Goal: Task Accomplishment & Management: Use online tool/utility

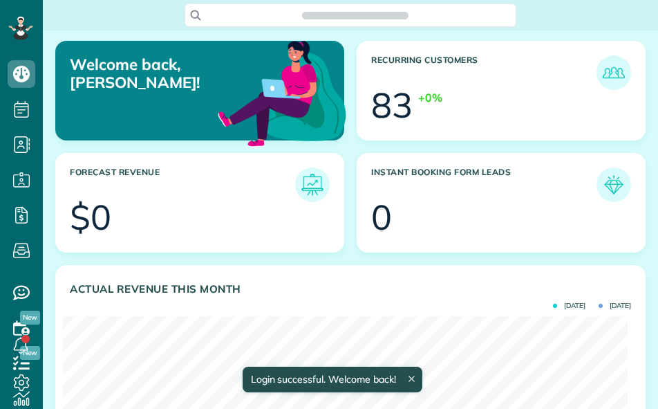
scroll to position [6, 6]
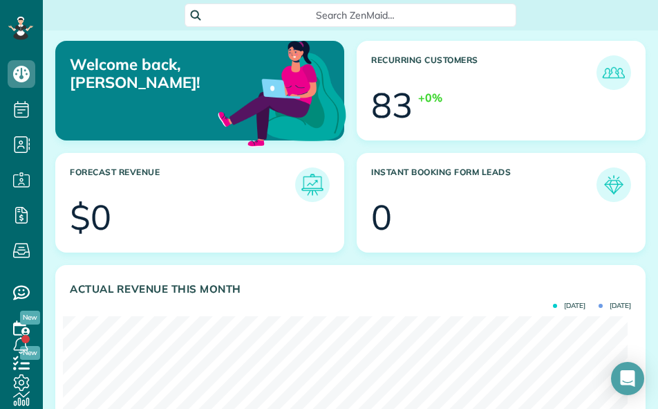
click at [79, 16] on div "Search ZenMaid…" at bounding box center [350, 15] width 615 height 24
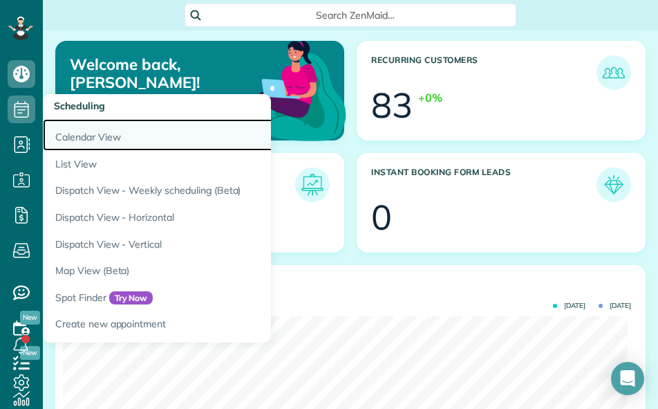
click at [93, 140] on link "Calendar View" at bounding box center [216, 135] width 346 height 32
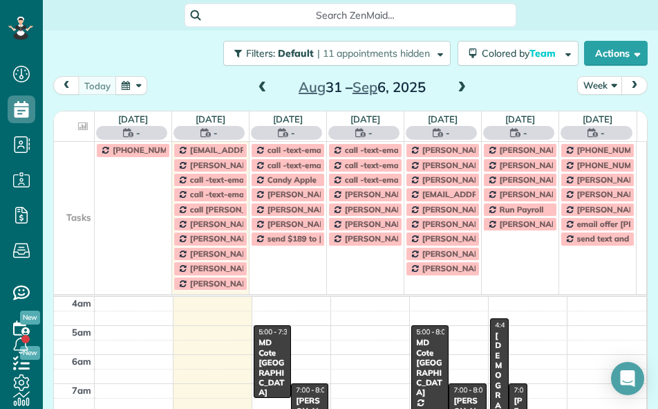
scroll to position [88, 0]
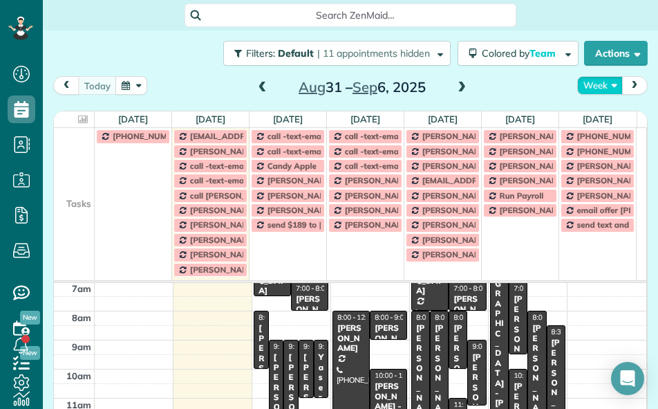
click at [591, 86] on button "Week" at bounding box center [600, 85] width 46 height 19
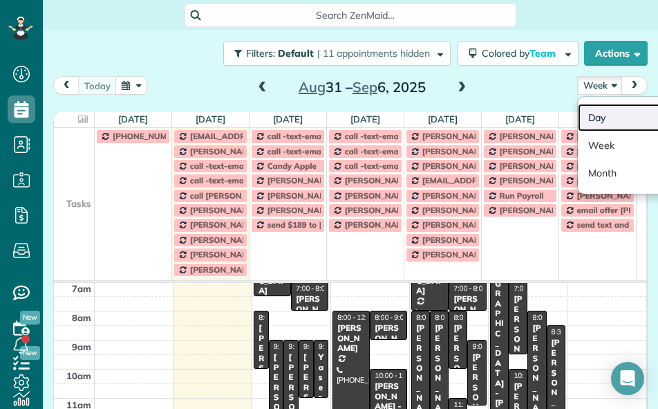
click at [584, 124] on link "Day" at bounding box center [632, 118] width 109 height 28
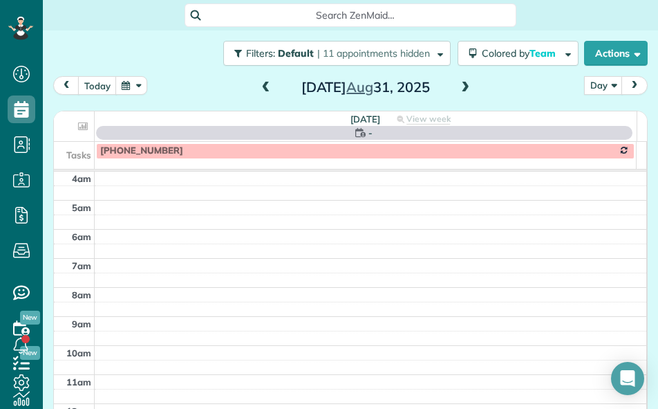
scroll to position [88, 0]
click at [451, 84] on div "[DATE]" at bounding box center [365, 87] width 221 height 22
click at [463, 88] on span at bounding box center [465, 88] width 15 height 12
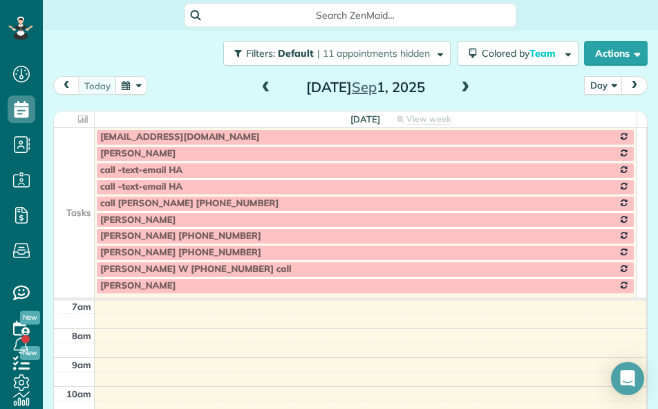
click at [463, 88] on span at bounding box center [465, 88] width 15 height 12
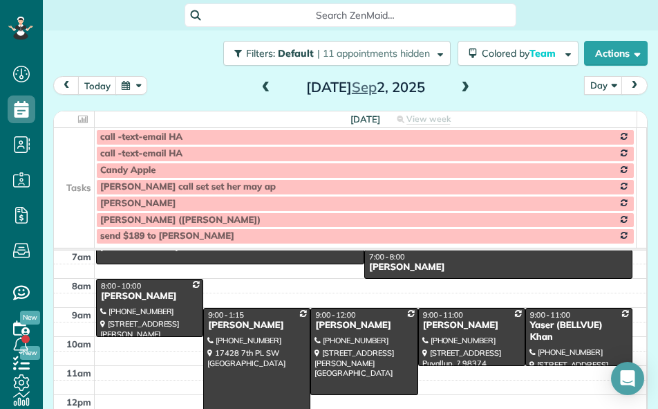
click at [80, 144] on td at bounding box center [74, 136] width 41 height 17
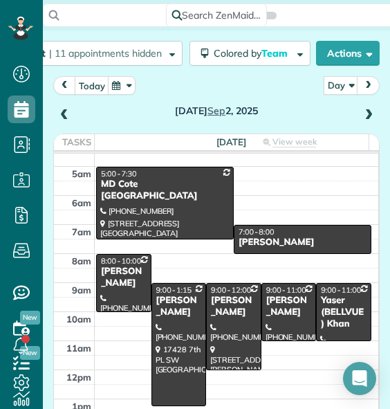
scroll to position [17, 0]
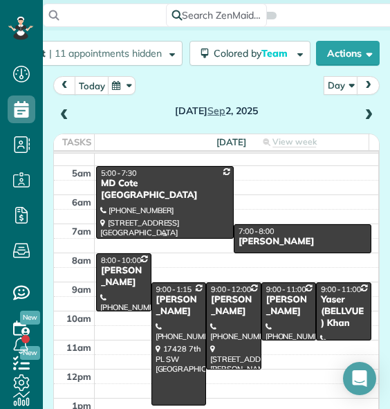
click at [164, 208] on div at bounding box center [165, 202] width 136 height 71
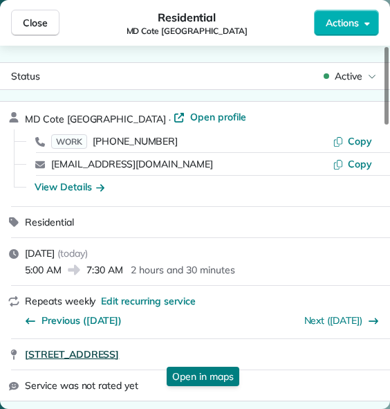
drag, startPoint x: 21, startPoint y: 358, endPoint x: 256, endPoint y: 356, distance: 235.1
click at [256, 356] on div "[STREET_ADDRESS] Open in maps Open in maps" at bounding box center [195, 354] width 390 height 30
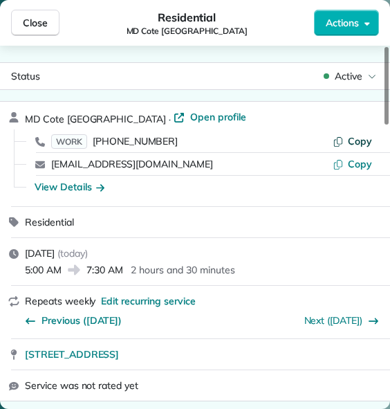
click at [369, 136] on span "Copy" at bounding box center [360, 141] width 24 height 12
click at [36, 21] on span "Close" at bounding box center [35, 23] width 25 height 14
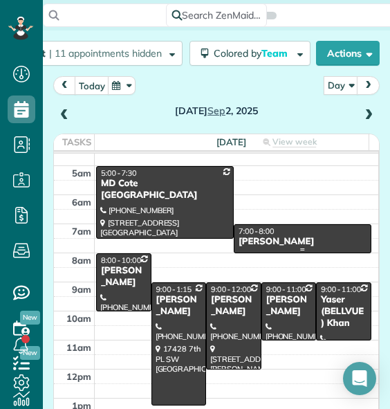
click at [266, 239] on div "[PERSON_NAME]" at bounding box center [302, 242] width 129 height 12
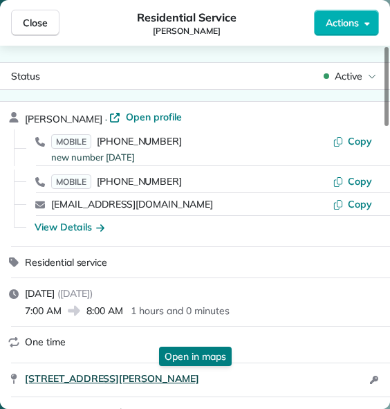
drag, startPoint x: 21, startPoint y: 377, endPoint x: 241, endPoint y: 382, distance: 219.9
click at [241, 382] on div "[STREET_ADDRESS][PERSON_NAME] Open in maps Open in maps Open access information" at bounding box center [195, 379] width 390 height 33
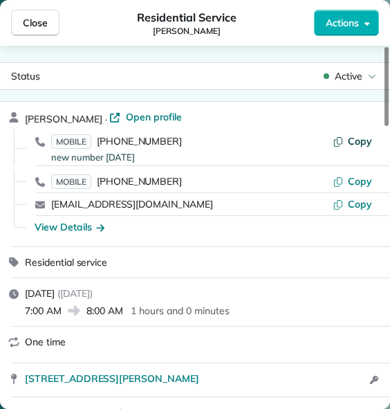
click at [355, 142] on span "Copy" at bounding box center [360, 141] width 24 height 12
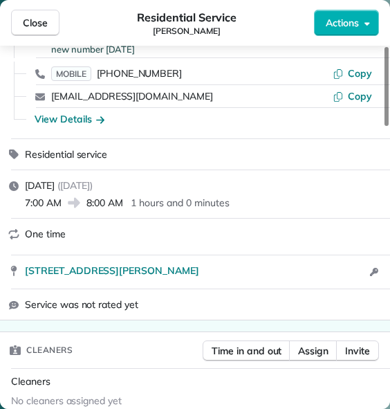
scroll to position [109, 0]
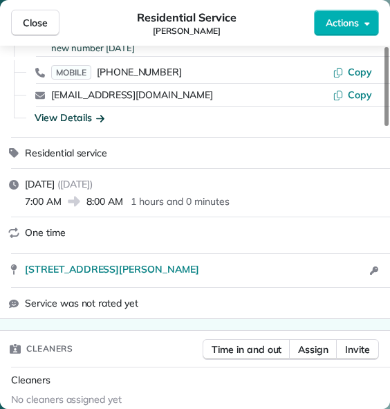
click at [75, 115] on div "View Details" at bounding box center [70, 118] width 70 height 14
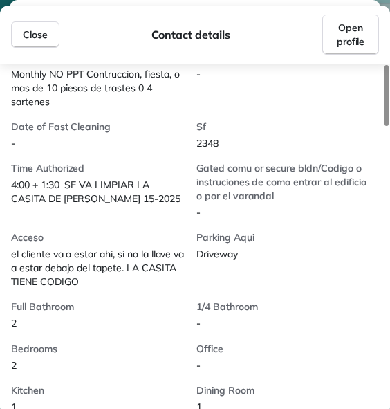
scroll to position [577, 0]
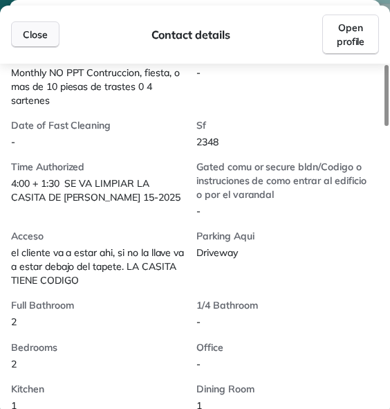
click at [46, 23] on button "Close" at bounding box center [35, 34] width 48 height 26
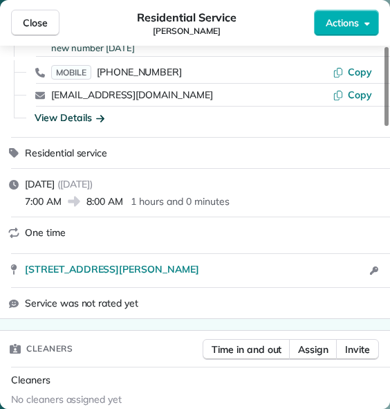
click at [46, 23] on span "Close" at bounding box center [35, 23] width 25 height 14
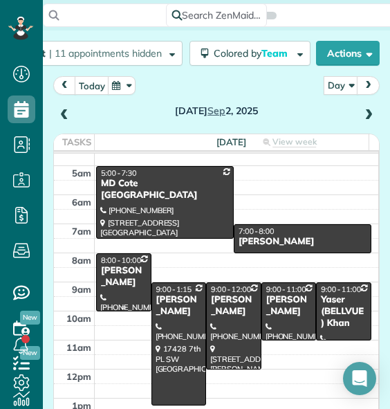
click at [112, 273] on div "[PERSON_NAME]" at bounding box center [123, 277] width 47 height 24
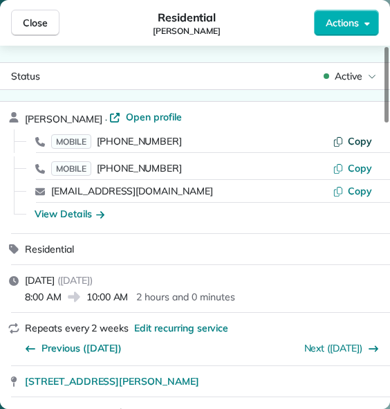
click at [347, 142] on button "Copy" at bounding box center [352, 141] width 39 height 14
drag, startPoint x: 23, startPoint y: 383, endPoint x: 306, endPoint y: 391, distance: 282.9
click at [306, 391] on div "[STREET_ADDRESS][PERSON_NAME]" at bounding box center [195, 381] width 390 height 30
click at [71, 207] on div "View Details" at bounding box center [70, 214] width 70 height 14
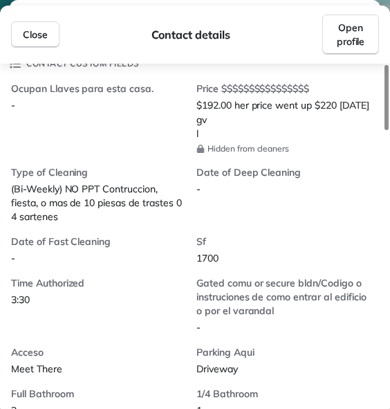
scroll to position [364, 0]
click at [16, 37] on button "Close" at bounding box center [35, 34] width 48 height 26
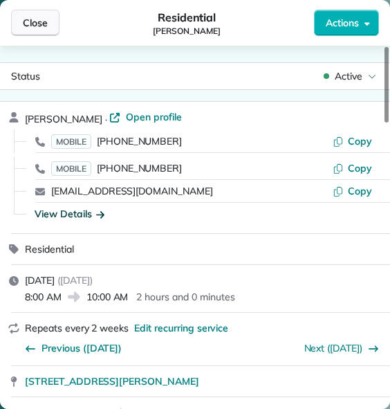
click at [35, 15] on button "Close" at bounding box center [35, 23] width 48 height 26
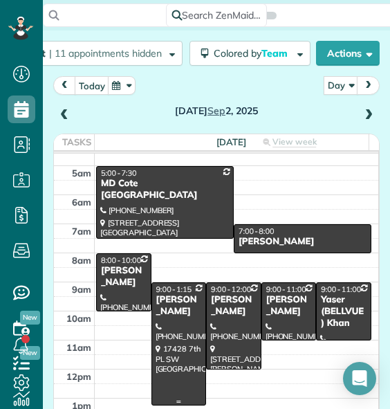
click at [187, 319] on div at bounding box center [179, 344] width 54 height 122
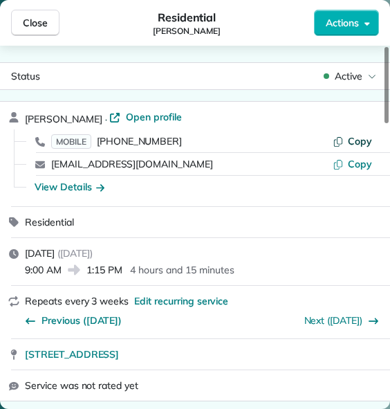
click at [361, 138] on span "Copy" at bounding box center [360, 141] width 24 height 12
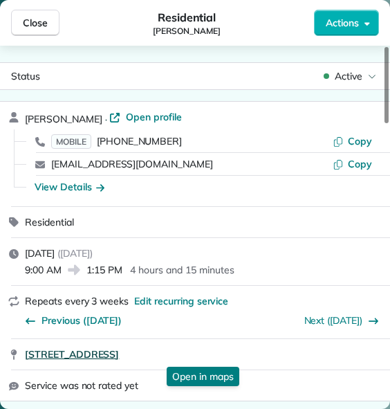
drag, startPoint x: 20, startPoint y: 355, endPoint x: 252, endPoint y: 354, distance: 232.3
click at [252, 354] on div "[STREET_ADDRESS] Open in maps Open in maps" at bounding box center [195, 354] width 390 height 30
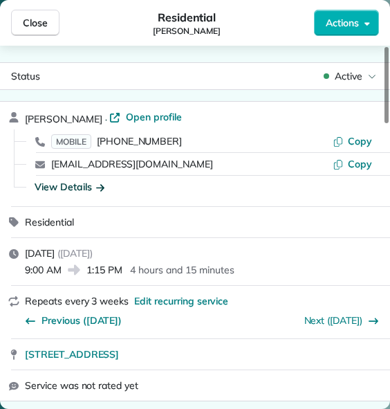
click at [59, 188] on div "View Details" at bounding box center [70, 187] width 70 height 14
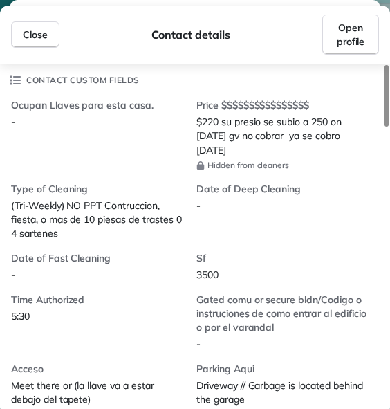
scroll to position [346, 0]
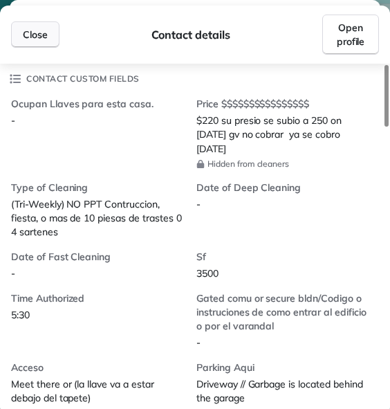
click at [35, 31] on span "Close" at bounding box center [35, 35] width 25 height 14
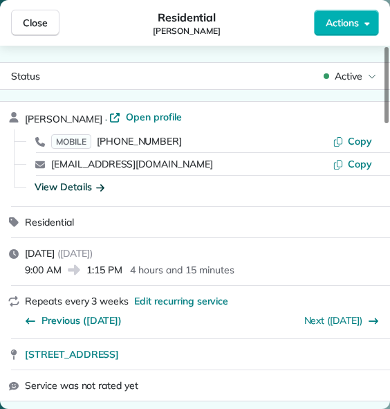
click at [40, 6] on div "Close Residential [PERSON_NAME] Actions" at bounding box center [195, 23] width 390 height 46
click at [39, 15] on button "Close" at bounding box center [35, 23] width 48 height 26
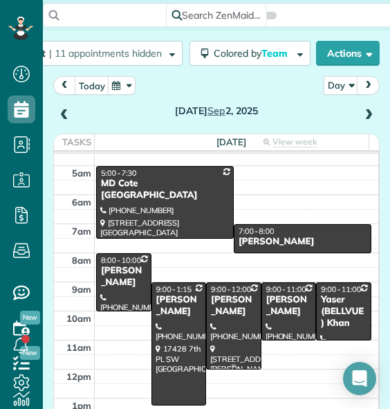
click at [216, 317] on div "[PERSON_NAME]" at bounding box center [233, 306] width 47 height 24
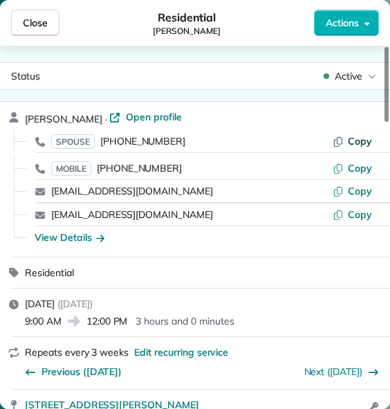
click at [352, 141] on span "Copy" at bounding box center [360, 141] width 24 height 12
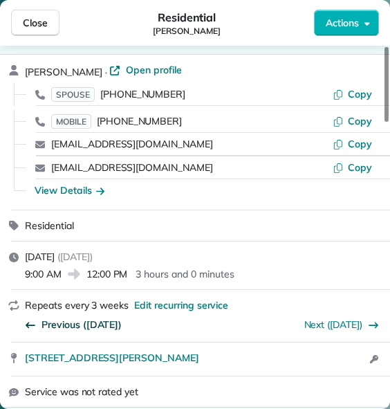
scroll to position [48, 0]
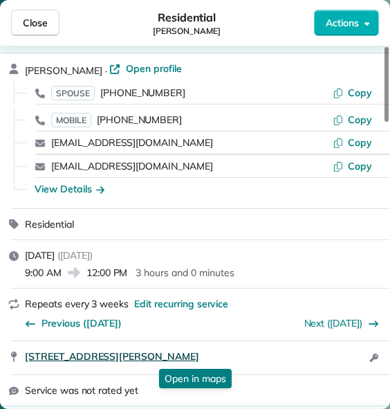
drag, startPoint x: 20, startPoint y: 354, endPoint x: 240, endPoint y: 357, distance: 219.9
click at [240, 357] on div "[STREET_ADDRESS][PERSON_NAME] Open in maps Open in maps Open access information" at bounding box center [195, 357] width 390 height 33
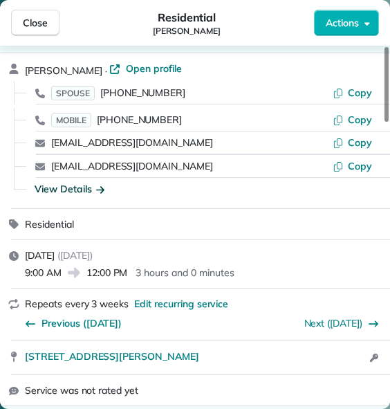
click at [93, 183] on div "View Details" at bounding box center [70, 189] width 70 height 14
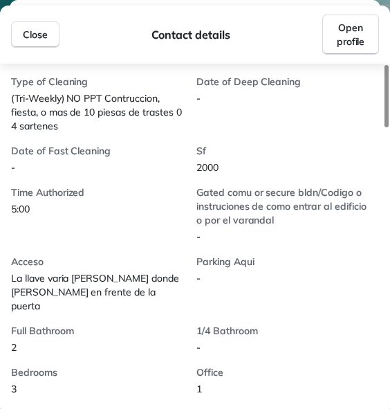
scroll to position [516, 0]
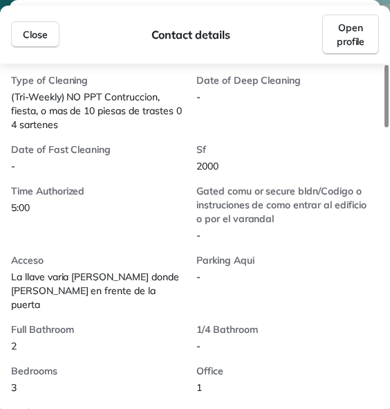
click at [33, 50] on div "Close Contact details Open profile" at bounding box center [195, 35] width 390 height 58
click at [30, 38] on span "Close" at bounding box center [35, 35] width 25 height 14
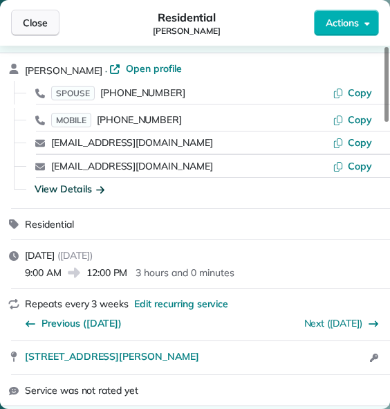
click at [30, 32] on button "Close" at bounding box center [35, 23] width 48 height 26
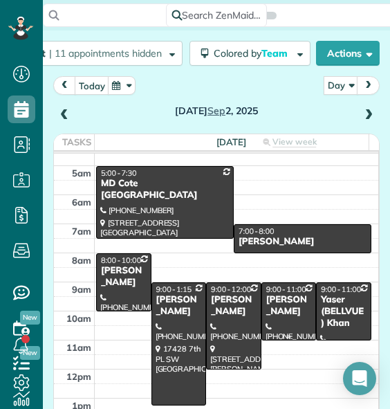
click at [286, 326] on div at bounding box center [289, 311] width 54 height 57
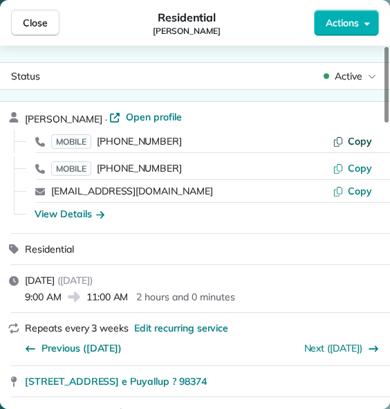
click at [346, 144] on button "Copy" at bounding box center [352, 141] width 39 height 14
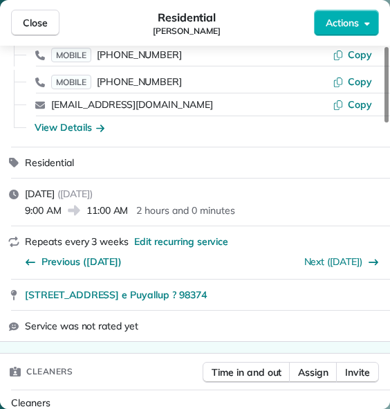
scroll to position [100, 0]
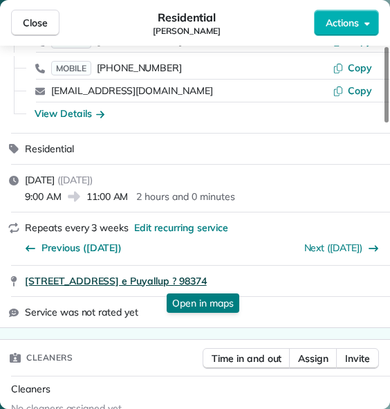
drag, startPoint x: 21, startPoint y: 383, endPoint x: 222, endPoint y: 274, distance: 228.3
click at [222, 274] on div "[STREET_ADDRESS] e Puyallup ? 98374 Open in maps Open in maps" at bounding box center [195, 281] width 390 height 30
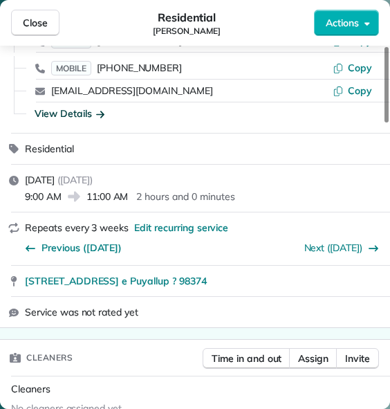
click at [91, 112] on div "View Details" at bounding box center [70, 113] width 70 height 14
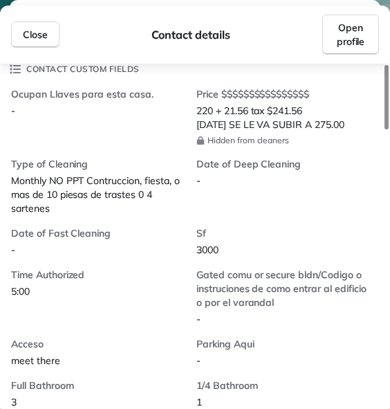
scroll to position [346, 0]
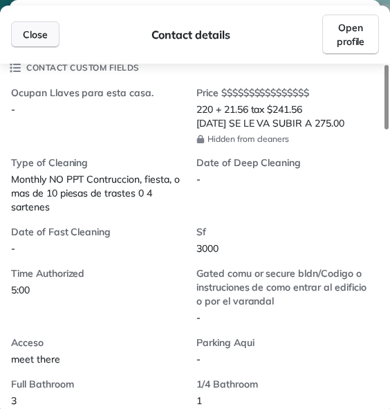
click at [30, 44] on button "Close" at bounding box center [35, 34] width 48 height 26
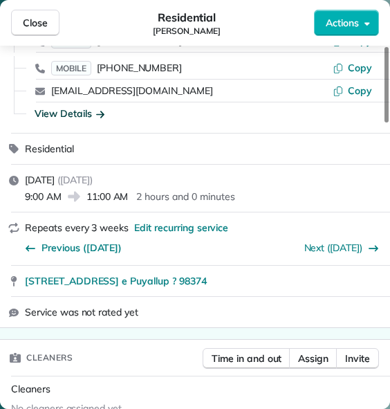
click at [35, 37] on div "Close Residential [PERSON_NAME] Actions" at bounding box center [195, 23] width 390 height 46
click at [35, 31] on button "Close" at bounding box center [35, 23] width 48 height 26
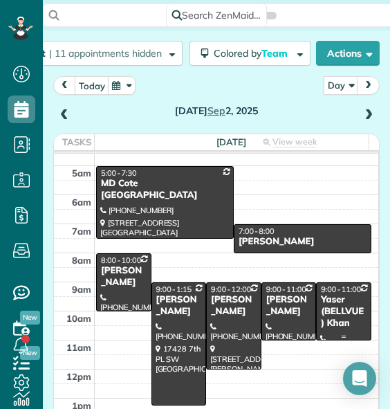
click at [326, 319] on div "Yaser (BELLVUE) Khan" at bounding box center [343, 311] width 47 height 35
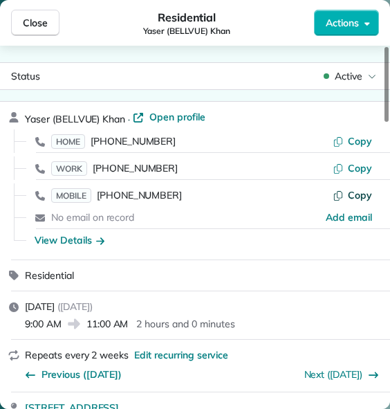
click at [348, 195] on button "Copy" at bounding box center [352, 195] width 39 height 14
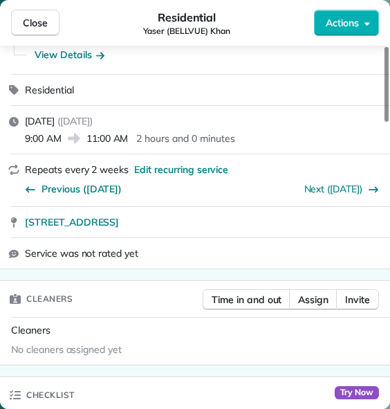
scroll to position [187, 0]
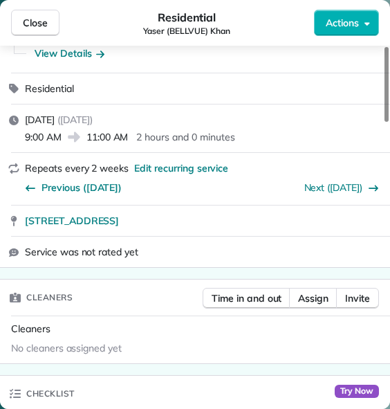
drag, startPoint x: 21, startPoint y: 222, endPoint x: 207, endPoint y: 227, distance: 186.8
click at [207, 227] on div "[STREET_ADDRESS]" at bounding box center [195, 220] width 390 height 30
click at [71, 55] on div "View Details" at bounding box center [70, 53] width 70 height 14
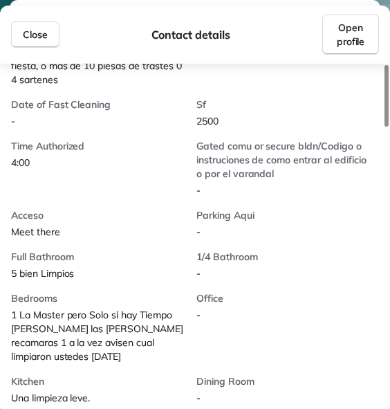
scroll to position [519, 0]
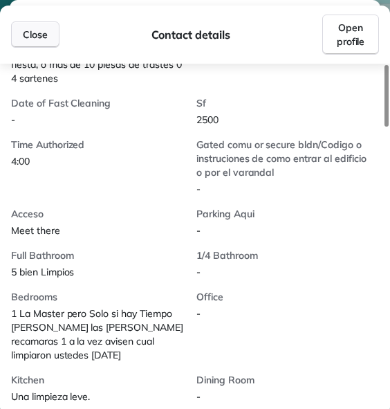
click at [18, 40] on button "Close" at bounding box center [35, 34] width 48 height 26
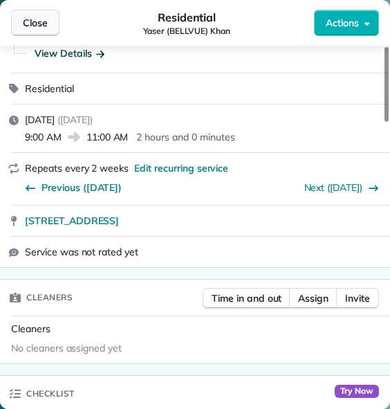
click at [43, 12] on button "Close" at bounding box center [35, 23] width 48 height 26
